Goal: Transaction & Acquisition: Book appointment/travel/reservation

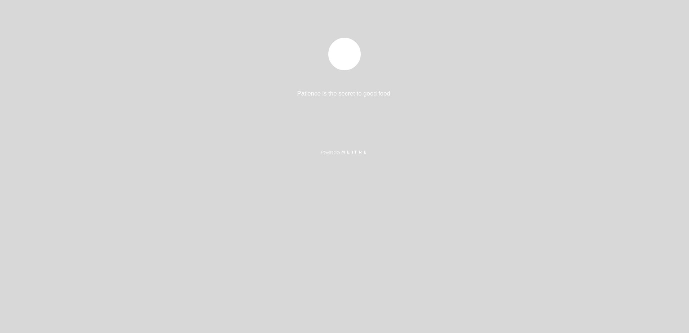
select select "es"
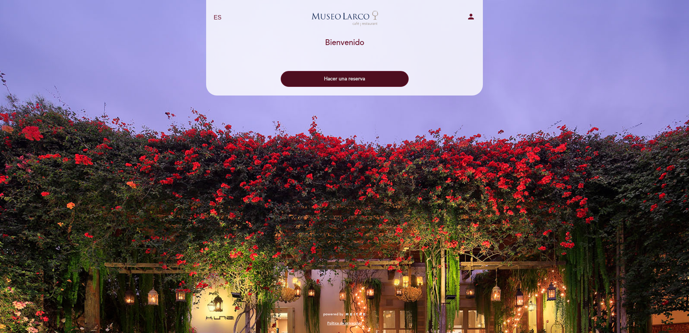
click at [347, 75] on button "Hacer una reserva" at bounding box center [345, 79] width 128 height 16
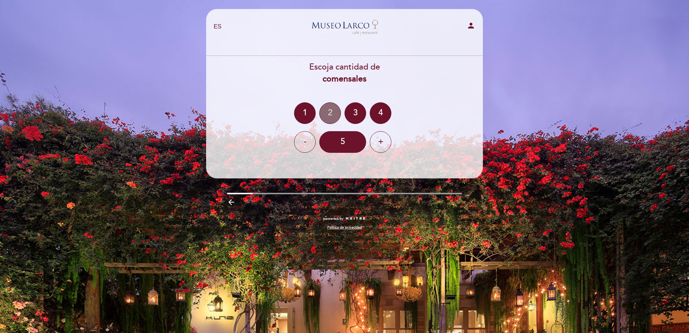
click at [325, 110] on div "2" at bounding box center [330, 113] width 22 height 22
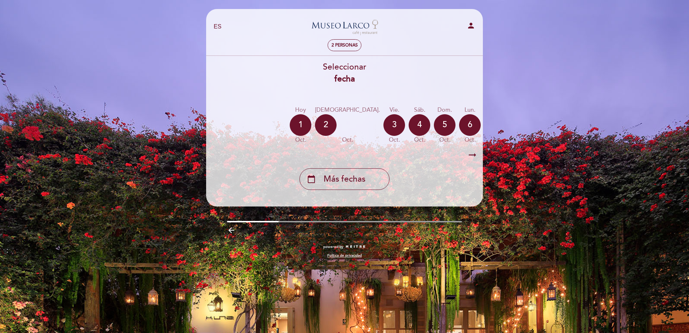
click at [246, 152] on div "arrow_right_alt arrow_right_alt" at bounding box center [344, 154] width 277 height 15
click at [230, 42] on div "2 personas" at bounding box center [344, 45] width 272 height 13
click at [472, 157] on icon "arrow_right_alt" at bounding box center [472, 154] width 11 height 15
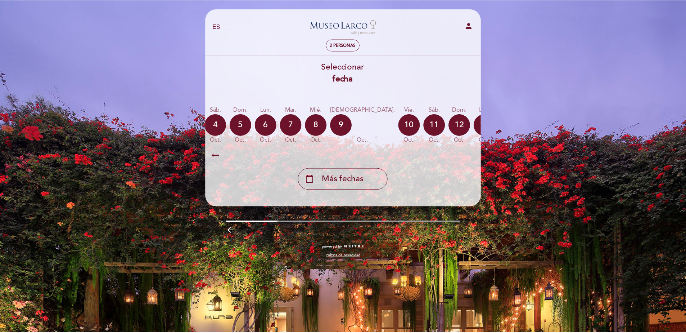
scroll to position [0, 210]
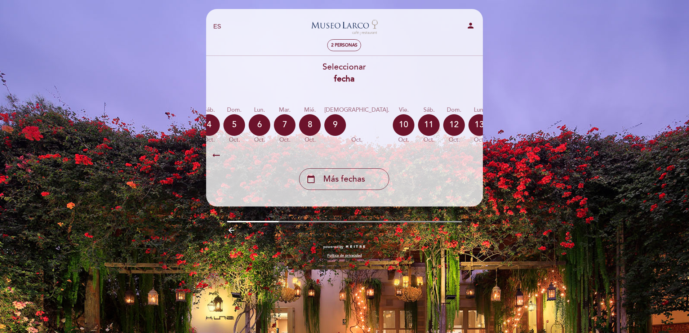
click at [550, 124] on icon "calendar_today" at bounding box center [554, 124] width 9 height 12
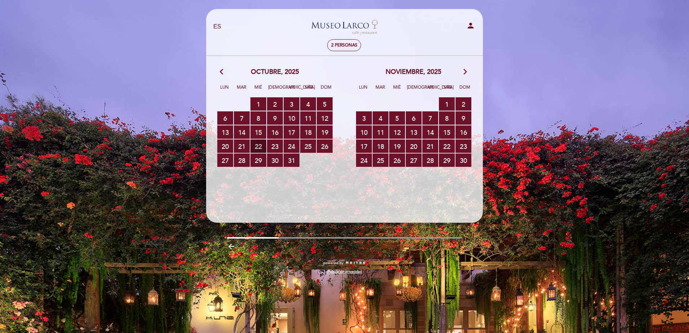
click at [263, 147] on span "22 RESERVAS DISPONIBLES" at bounding box center [258, 145] width 16 height 13
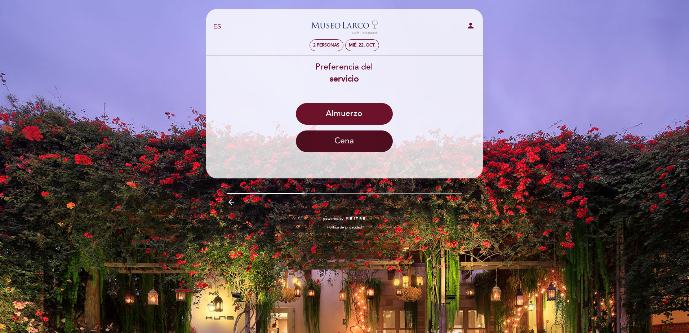
click at [373, 144] on button "Cena" at bounding box center [344, 141] width 97 height 22
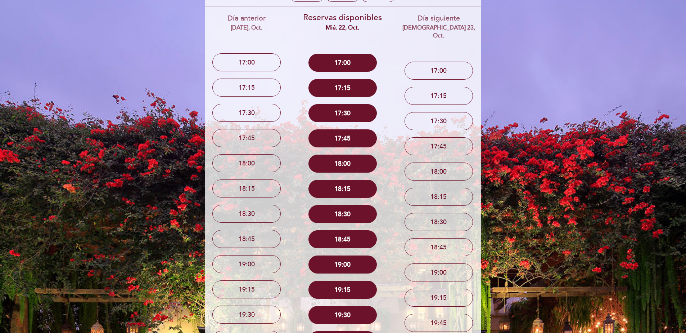
scroll to position [72, 0]
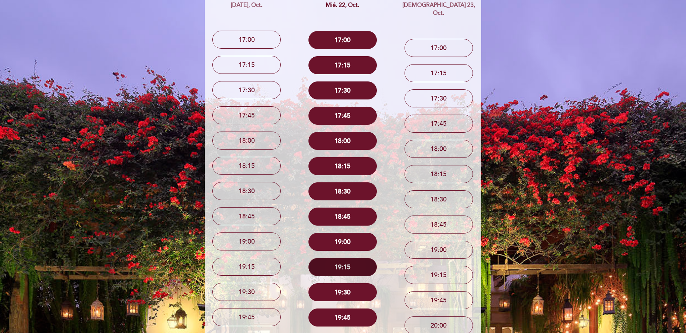
click at [339, 269] on button "19:15" at bounding box center [343, 267] width 68 height 18
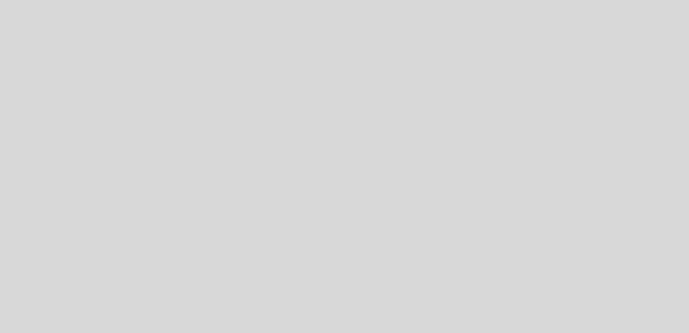
select select "es"
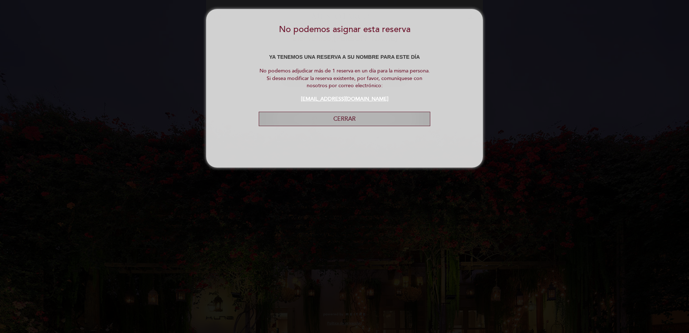
click at [367, 115] on button "Cerrar" at bounding box center [344, 119] width 171 height 15
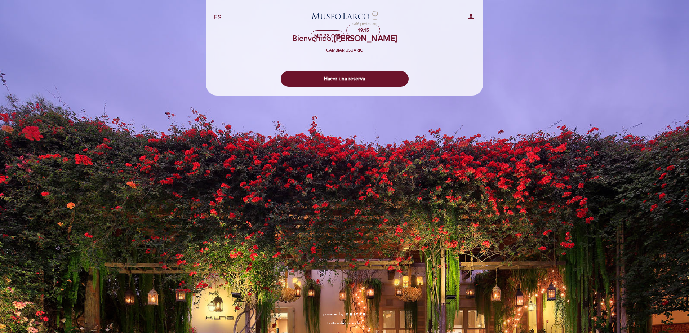
click at [355, 44] on div "Bienvenido Bienvenido, ANGELO BARRIOS Cambiar usuario" at bounding box center [344, 44] width 105 height 19
click at [309, 39] on h2 "Bienvenido, ANGELO BARRIOS" at bounding box center [344, 39] width 105 height 9
